Goal: Navigation & Orientation: Find specific page/section

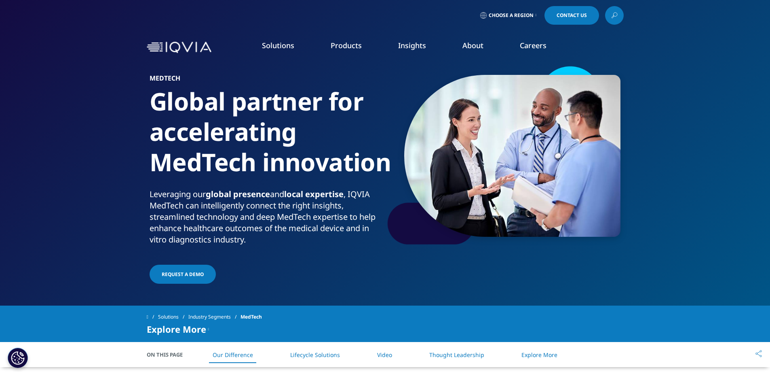
click at [463, 203] on link "Market Access Insights" at bounding box center [522, 206] width 139 height 9
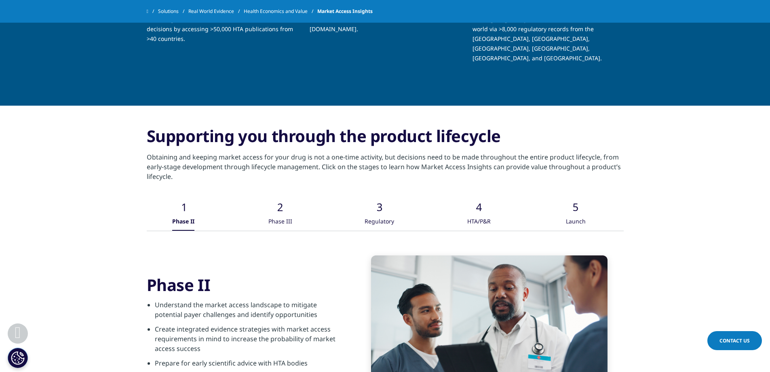
scroll to position [1213, 0]
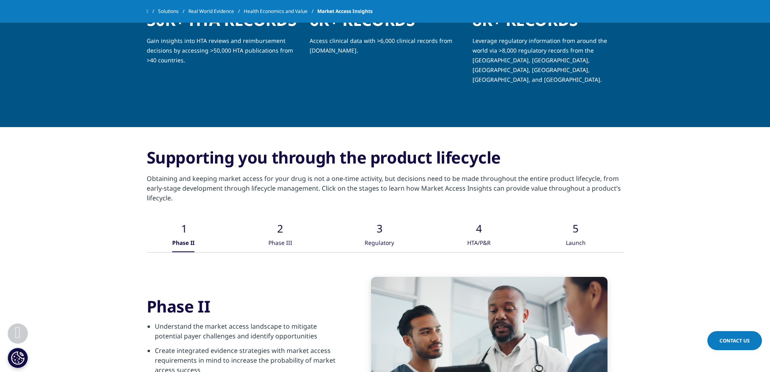
click at [278, 224] on div ".cls-1{fill:#caced0;}" at bounding box center [280, 222] width 24 height 26
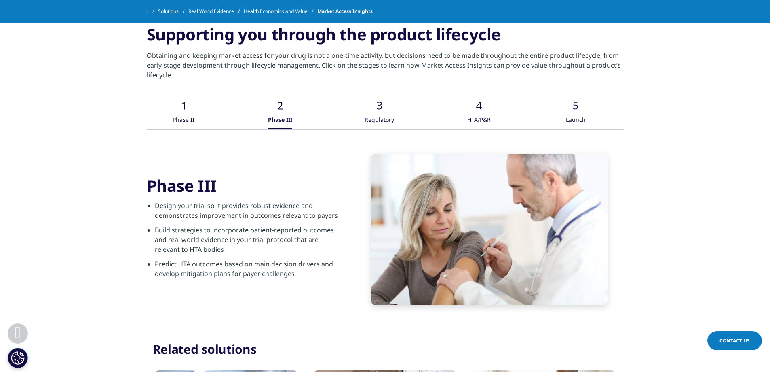
scroll to position [1334, 0]
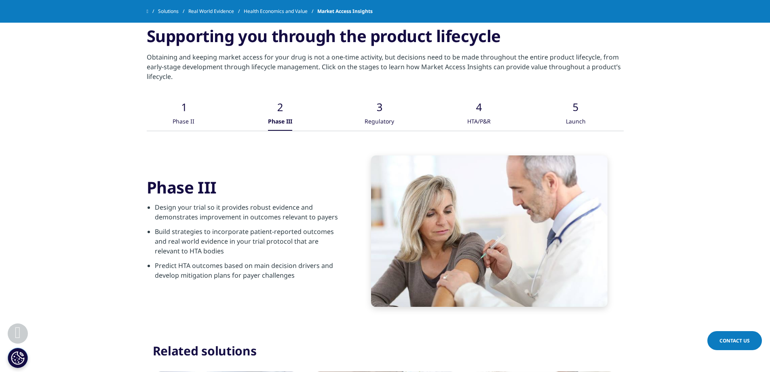
click at [374, 113] on div "Regulatory" at bounding box center [380, 121] width 30 height 17
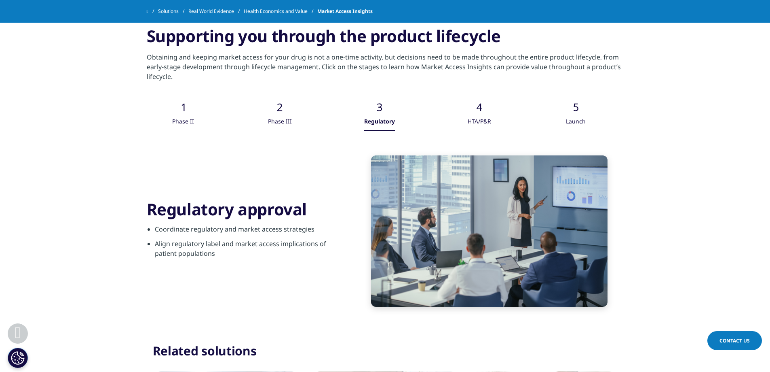
click at [480, 104] on icon at bounding box center [480, 108] width 6 height 8
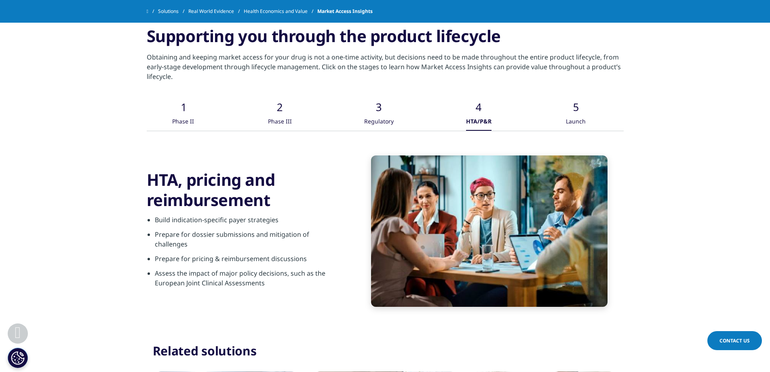
click at [564, 107] on div ".cls-1{fill:#caced0;} Launch" at bounding box center [576, 108] width 24 height 43
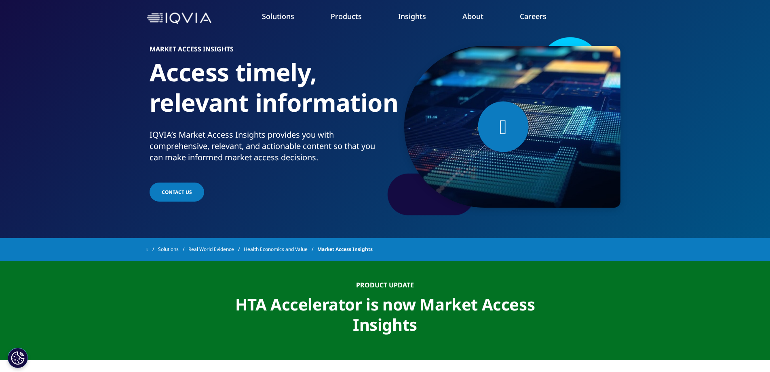
scroll to position [0, 0]
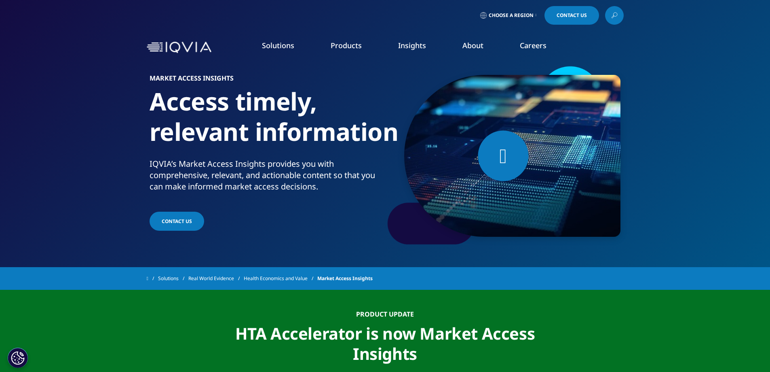
click at [415, 125] on link "Events & Webinars" at bounding box center [494, 124] width 184 height 9
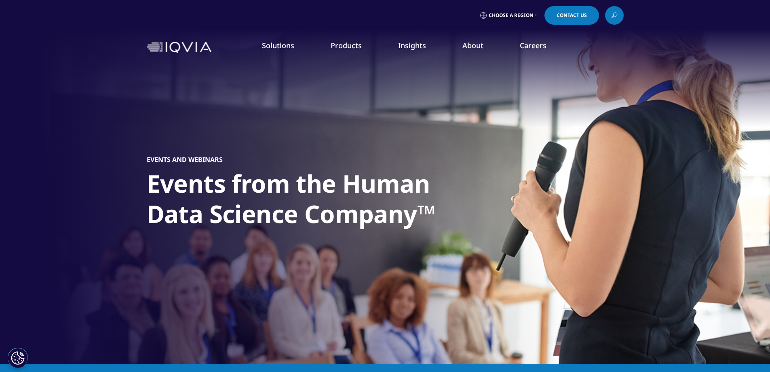
click at [416, 170] on link "Our Locations" at bounding box center [494, 170] width 184 height 9
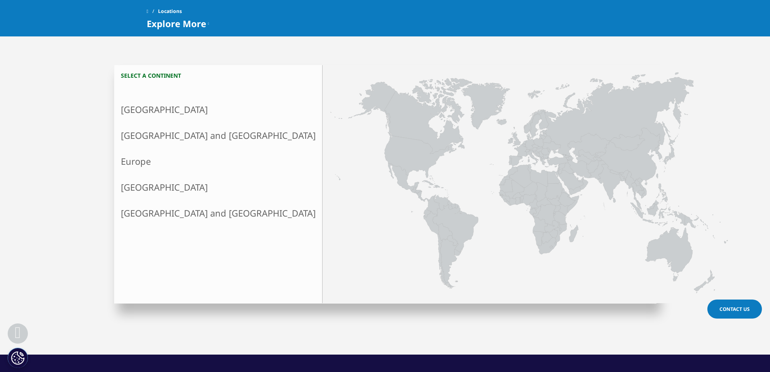
scroll to position [162, 0]
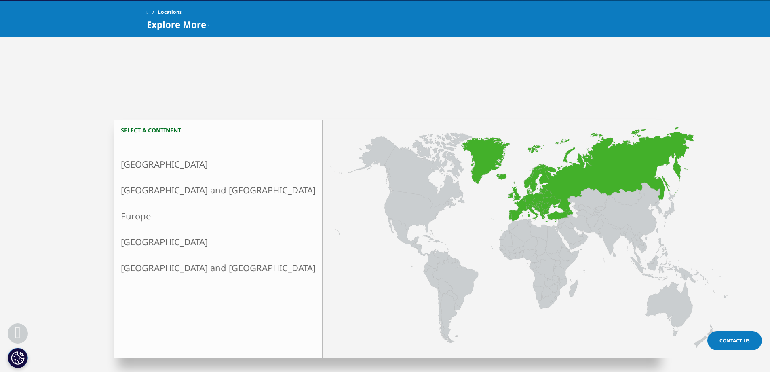
click at [182, 210] on link "Europe" at bounding box center [218, 216] width 208 height 26
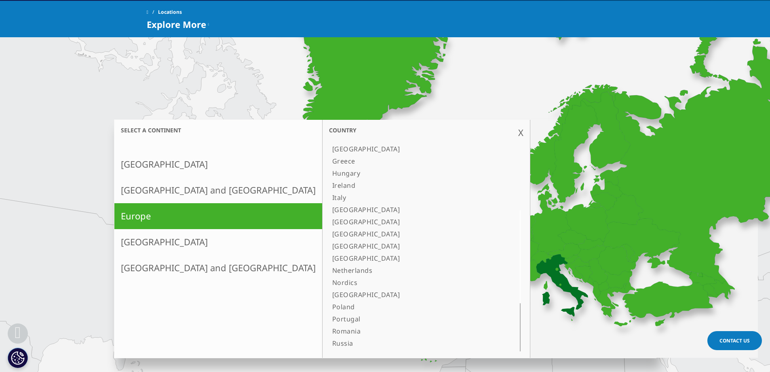
click at [329, 200] on link "Italy" at bounding box center [416, 197] width 174 height 12
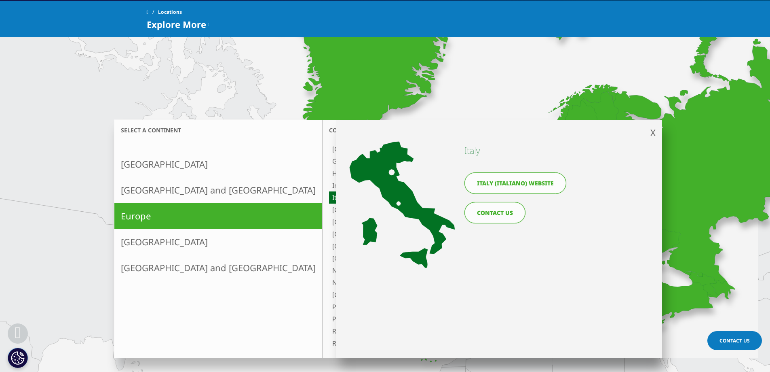
click at [392, 173] on icon at bounding box center [402, 171] width 105 height 59
click at [402, 201] on icon at bounding box center [402, 205] width 105 height 126
click at [400, 204] on div at bounding box center [402, 239] width 105 height 194
click at [393, 201] on icon at bounding box center [402, 205] width 105 height 126
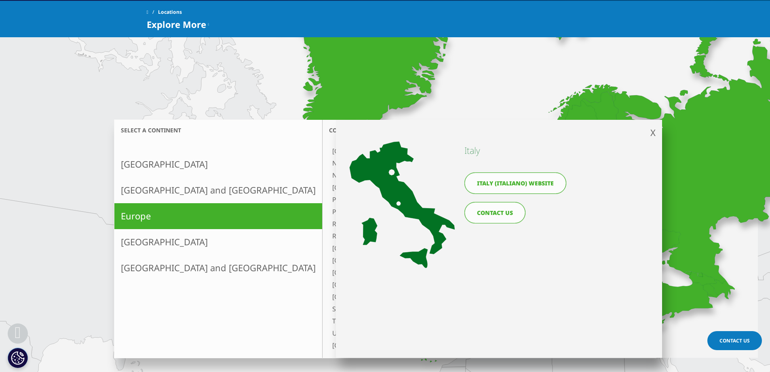
click at [518, 132] on div "X" at bounding box center [520, 132] width 5 height 12
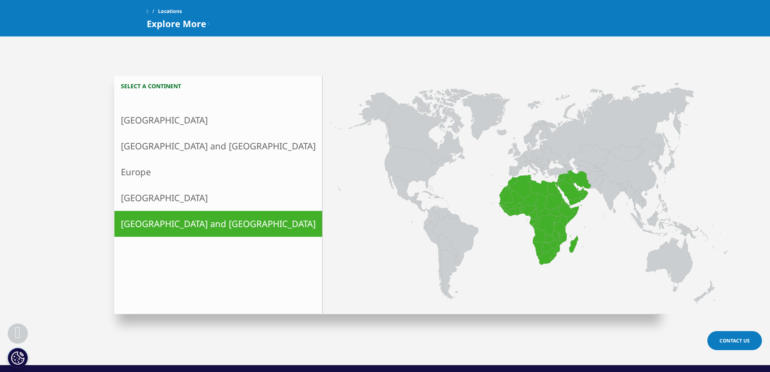
scroll to position [168, 0]
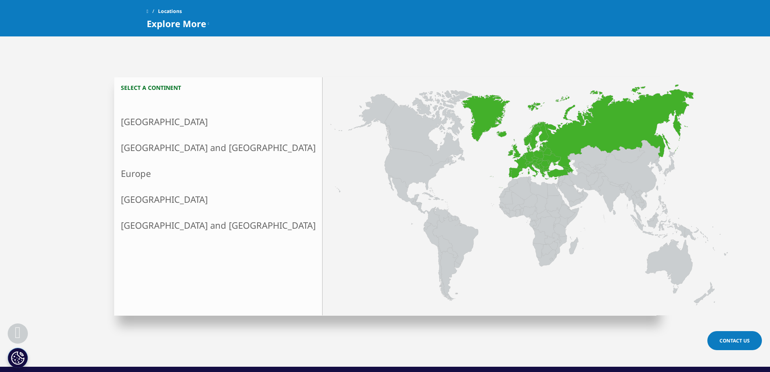
click at [173, 180] on link "Europe" at bounding box center [218, 174] width 208 height 26
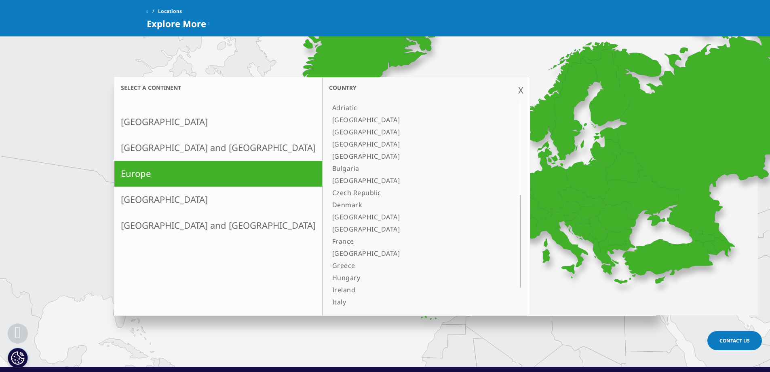
click at [556, 228] on icon at bounding box center [557, 226] width 3 height 3
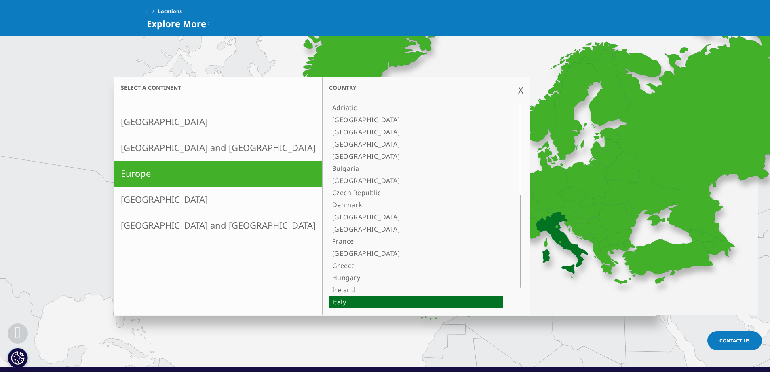
click at [536, 240] on icon at bounding box center [562, 242] width 52 height 62
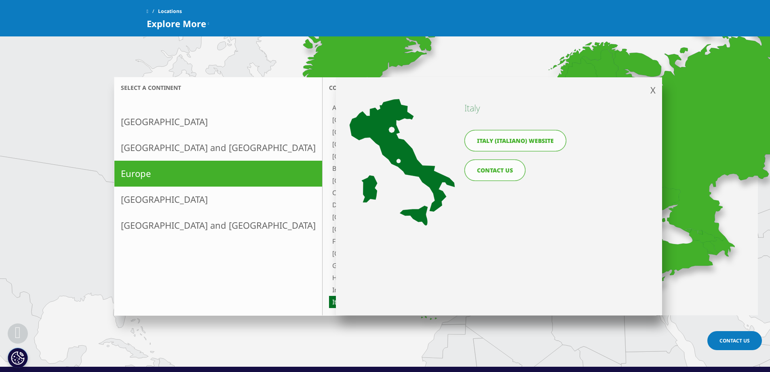
click at [394, 162] on icon at bounding box center [402, 162] width 105 height 126
click at [399, 163] on div at bounding box center [402, 196] width 105 height 194
click at [392, 129] on icon at bounding box center [402, 128] width 105 height 59
click at [651, 92] on span "X" at bounding box center [653, 90] width 5 height 12
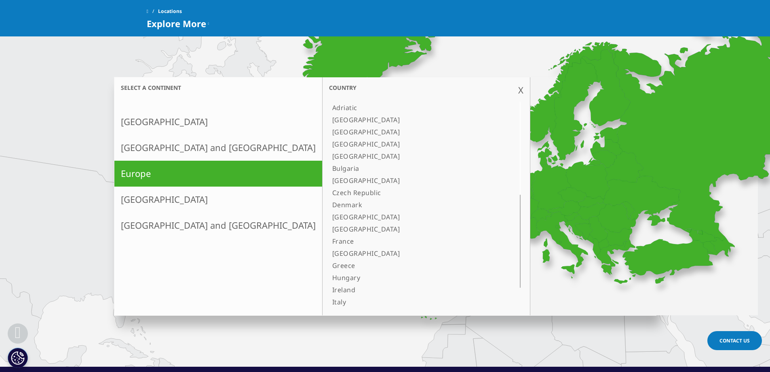
click at [518, 91] on div "X" at bounding box center [520, 90] width 5 height 12
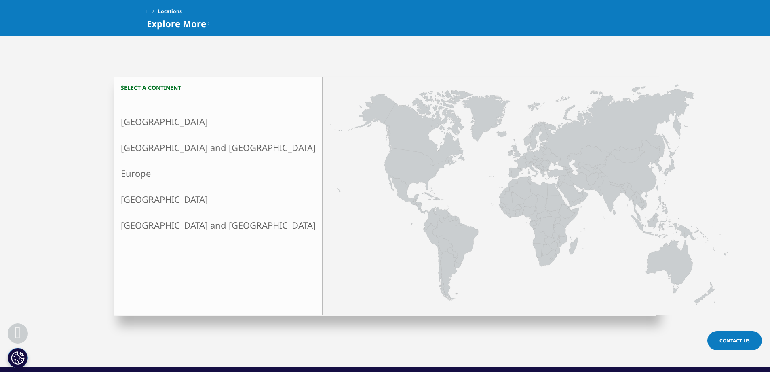
click at [188, 50] on div "Select a continent North America X Country Canada United States Asia and Oceani…" at bounding box center [385, 181] width 770 height 372
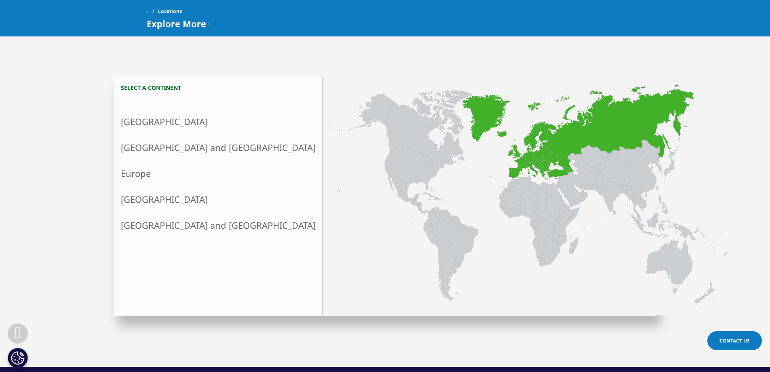
click at [175, 180] on link "Europe" at bounding box center [218, 174] width 208 height 26
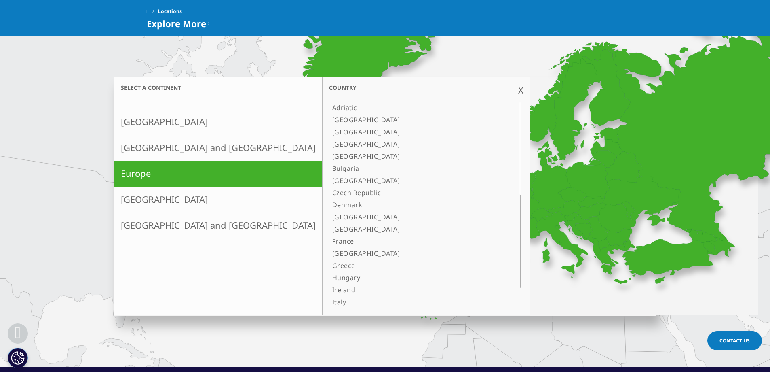
click at [179, 59] on div "Select a continent North America X Country Canada United States Asia and Oceani…" at bounding box center [385, 181] width 770 height 372
click at [184, 21] on span "Explore More" at bounding box center [176, 24] width 59 height 10
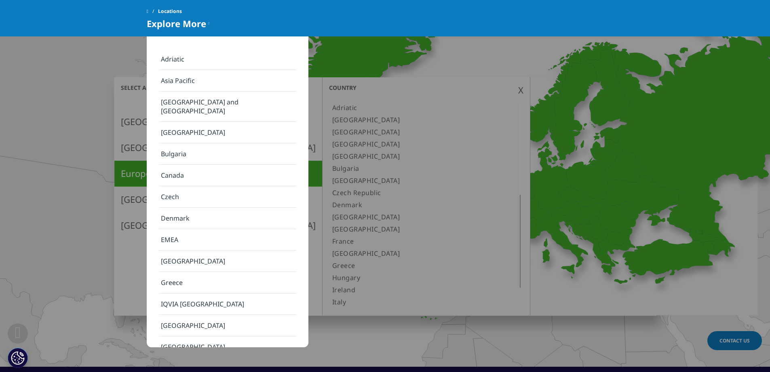
click at [171, 19] on span "Explore More" at bounding box center [176, 24] width 59 height 10
